Goal: Transaction & Acquisition: Purchase product/service

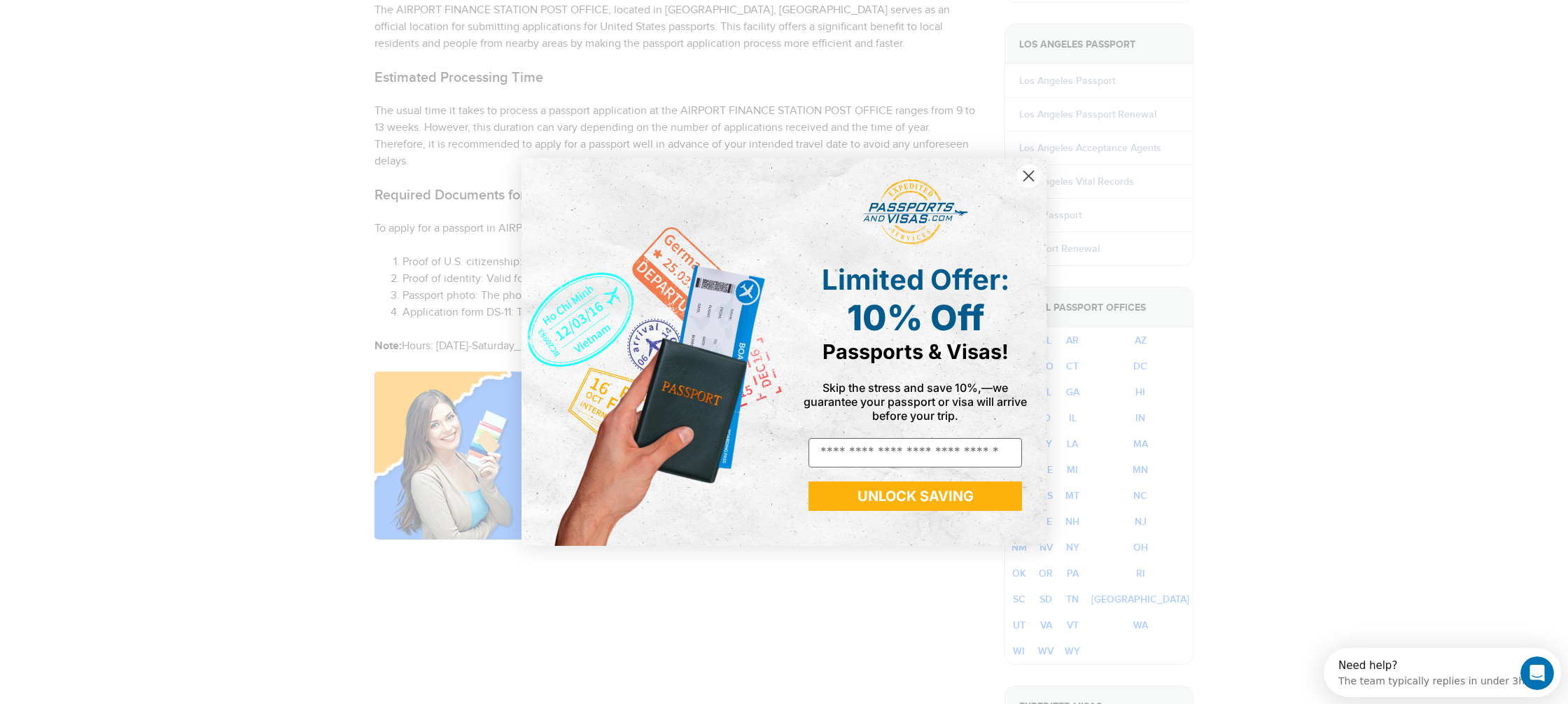
click at [1029, 173] on circle "Close dialog" at bounding box center [1029, 176] width 23 height 23
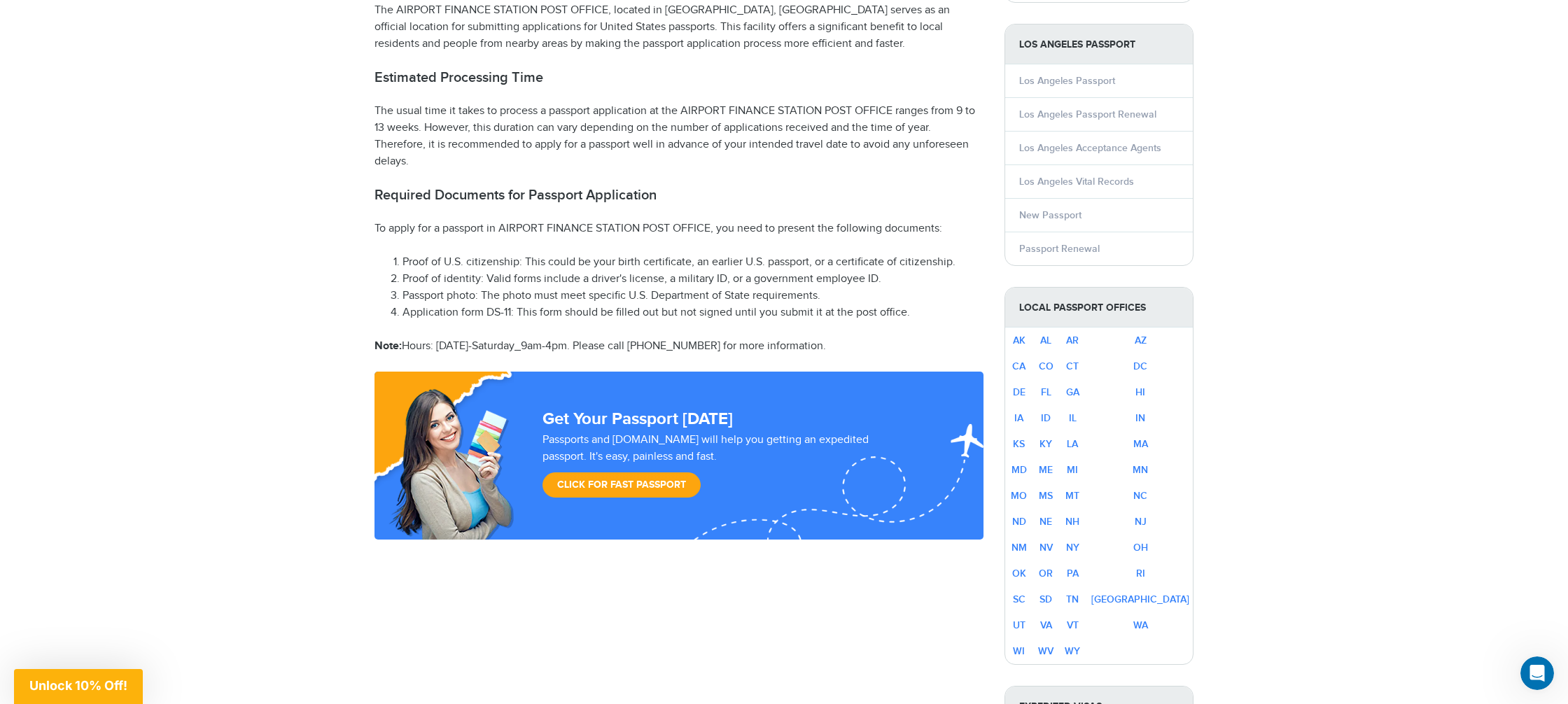
click at [672, 487] on link "Click for Fast Passport" at bounding box center [621, 485] width 158 height 25
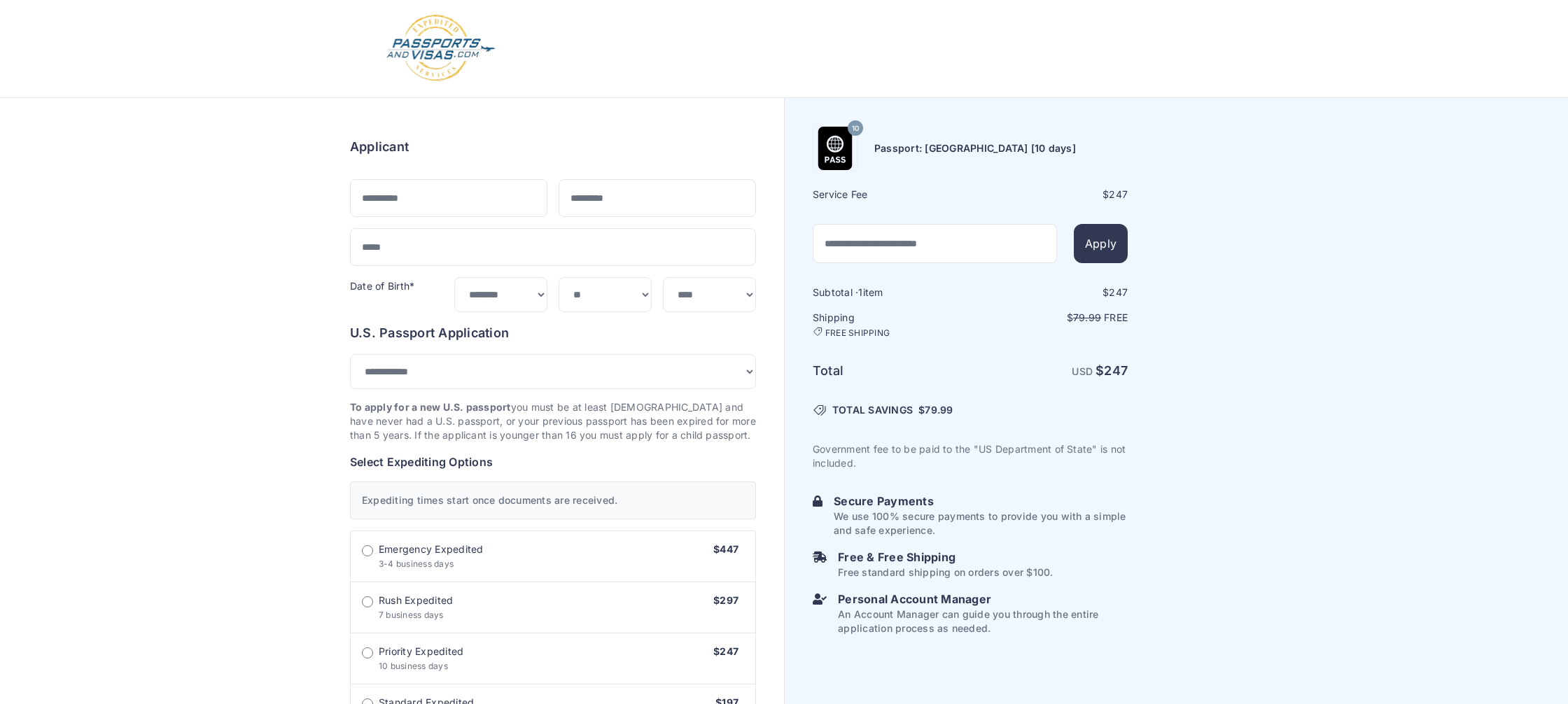
select select "***"
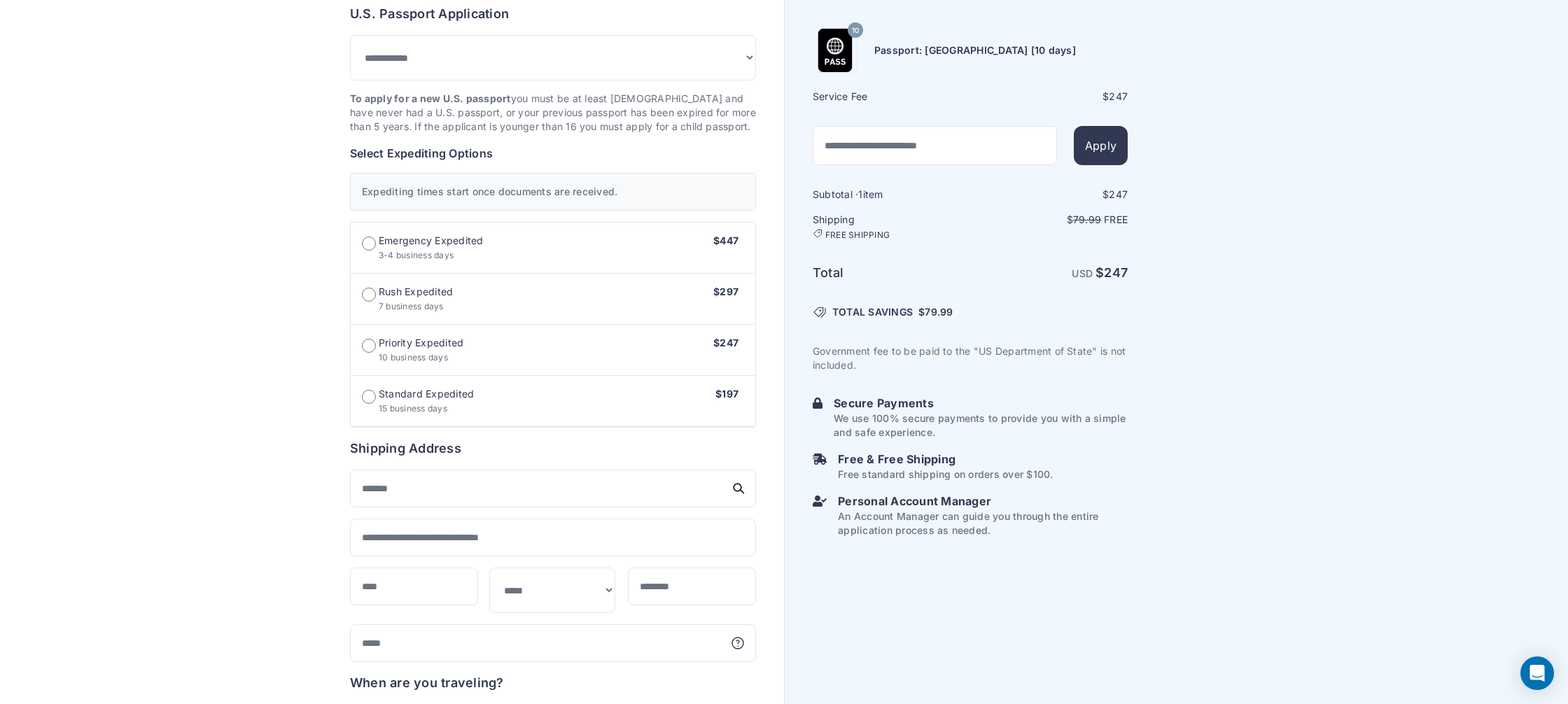
scroll to position [329, 0]
